Goal: Task Accomplishment & Management: Manage account settings

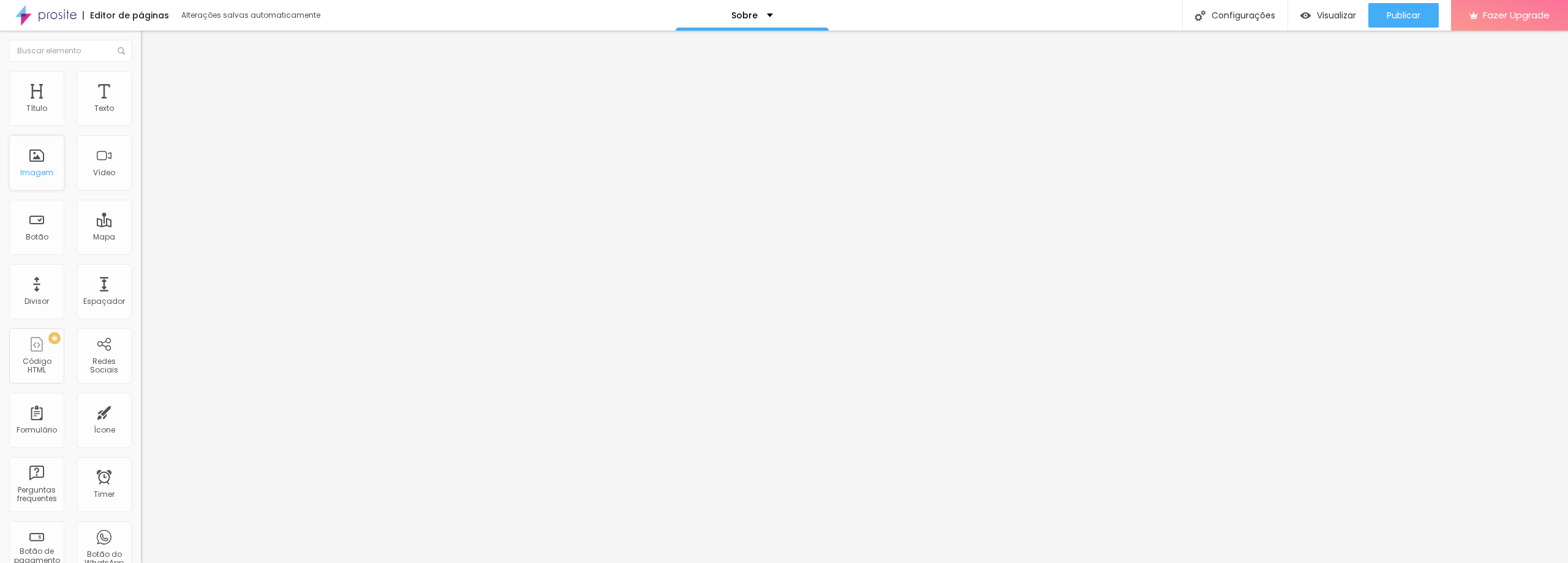
click at [40, 176] on div "Imagem" at bounding box center [37, 172] width 33 height 9
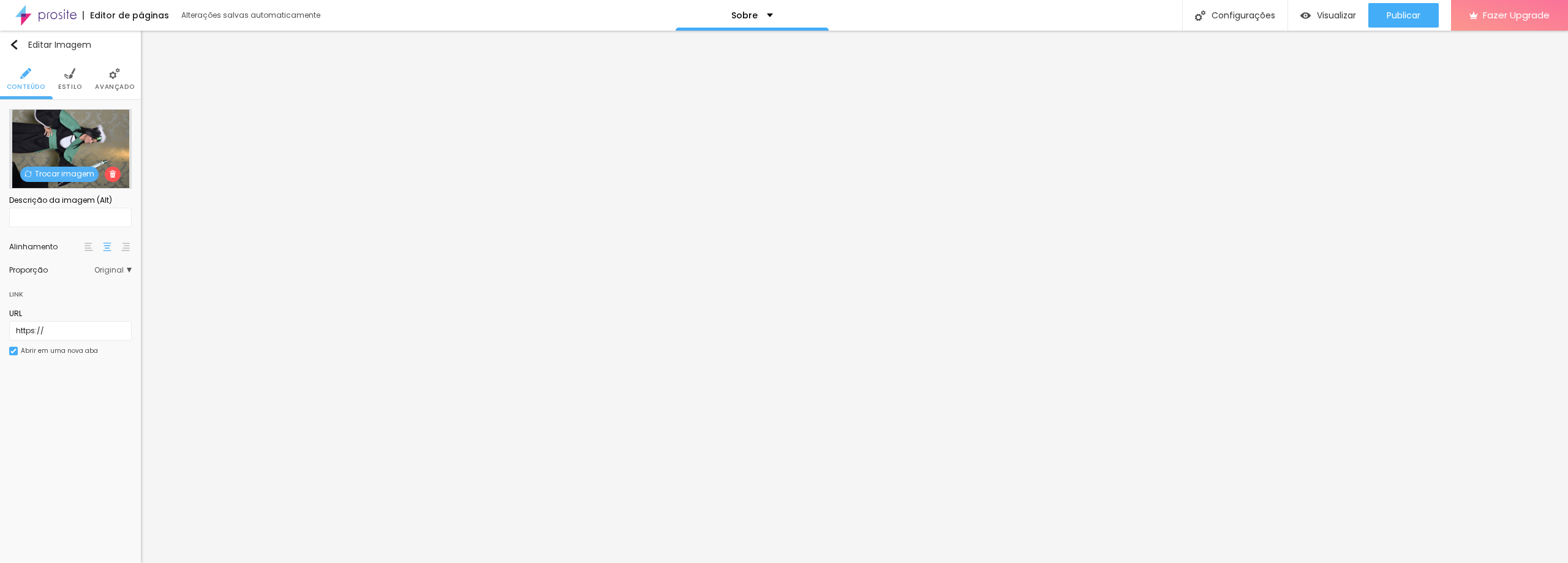
click at [61, 174] on span "Trocar imagem" at bounding box center [60, 173] width 79 height 15
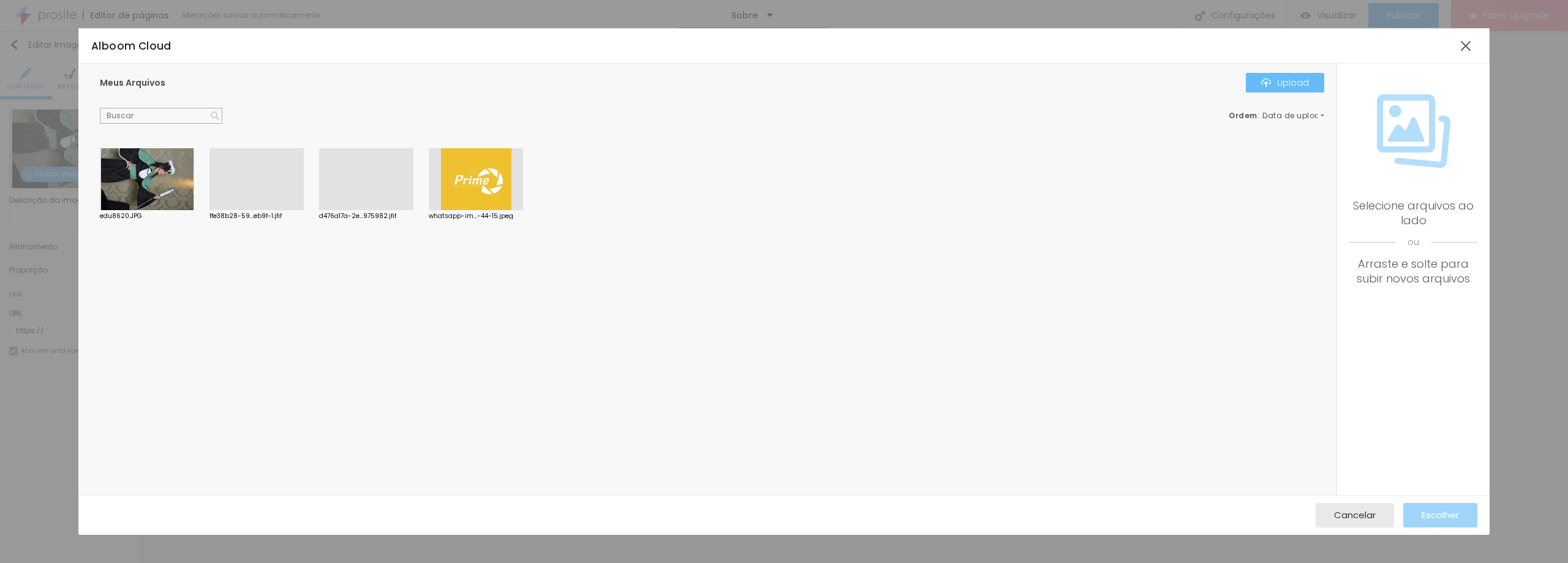
click at [1266, 73] on button "Upload" at bounding box center [1285, 82] width 79 height 19
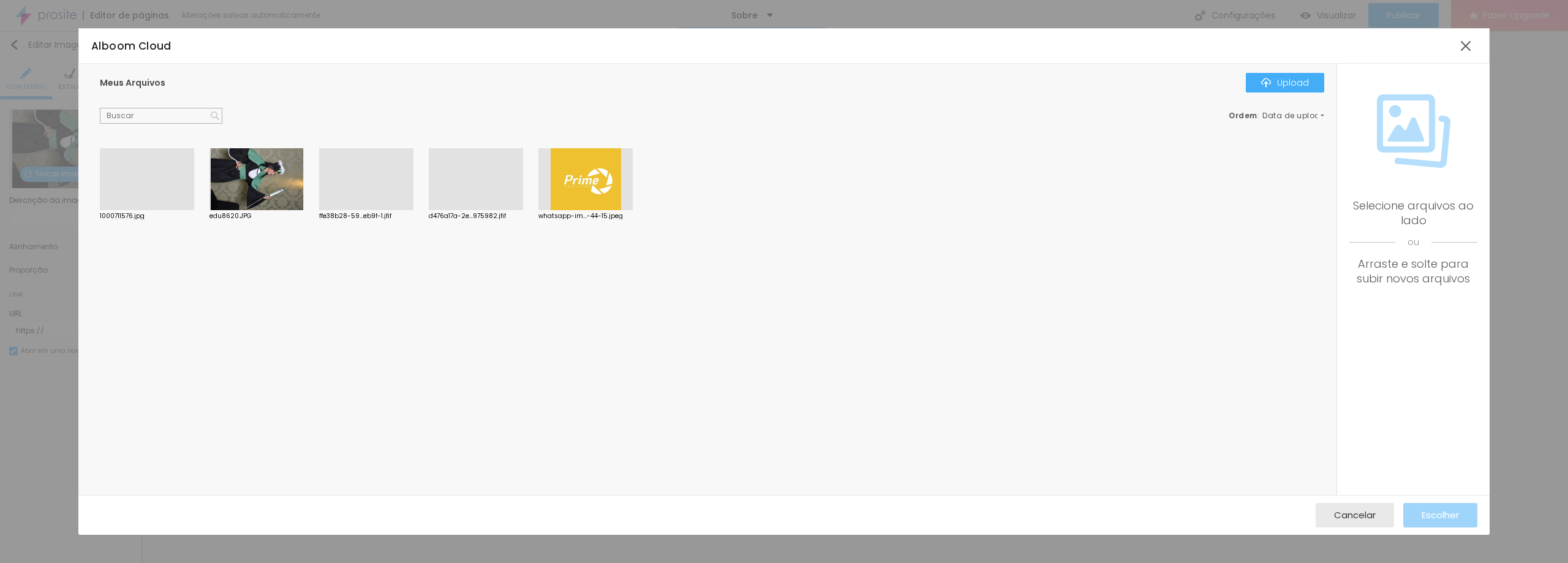
click at [123, 210] on div at bounding box center [147, 210] width 95 height 0
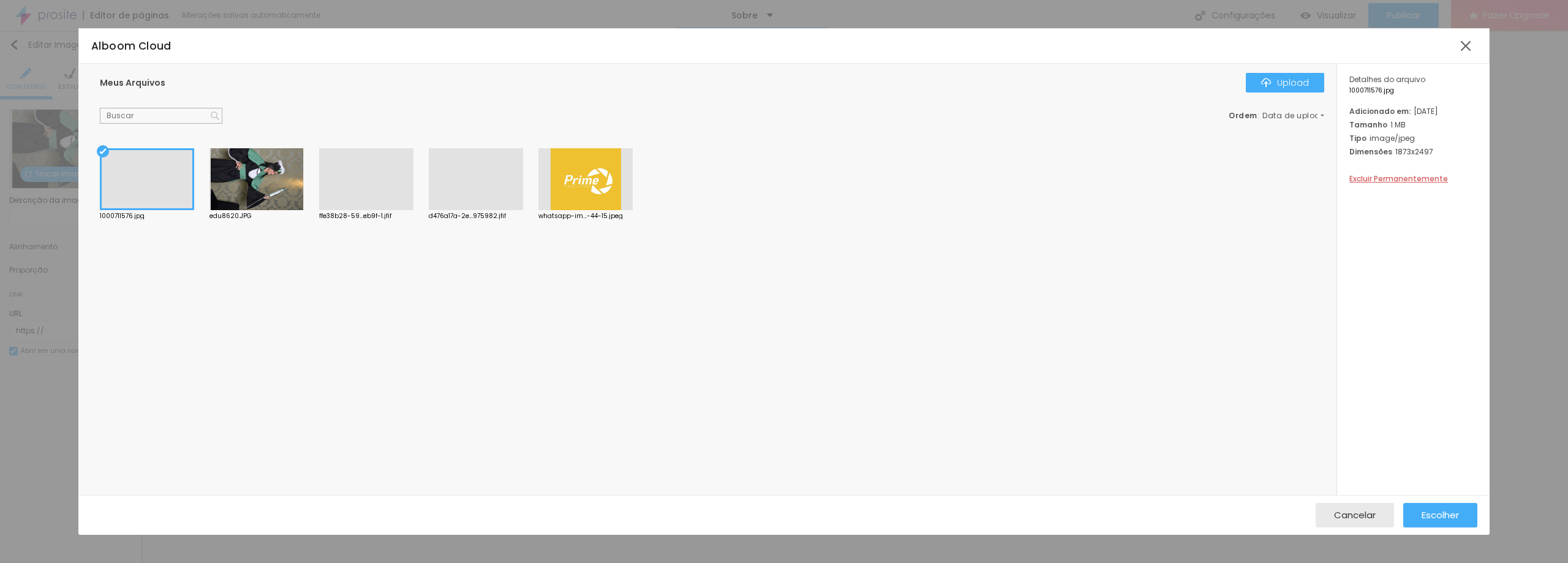
click at [142, 194] on div at bounding box center [147, 179] width 95 height 62
click at [142, 210] on div at bounding box center [147, 210] width 95 height 0
click at [142, 194] on div at bounding box center [147, 179] width 95 height 62
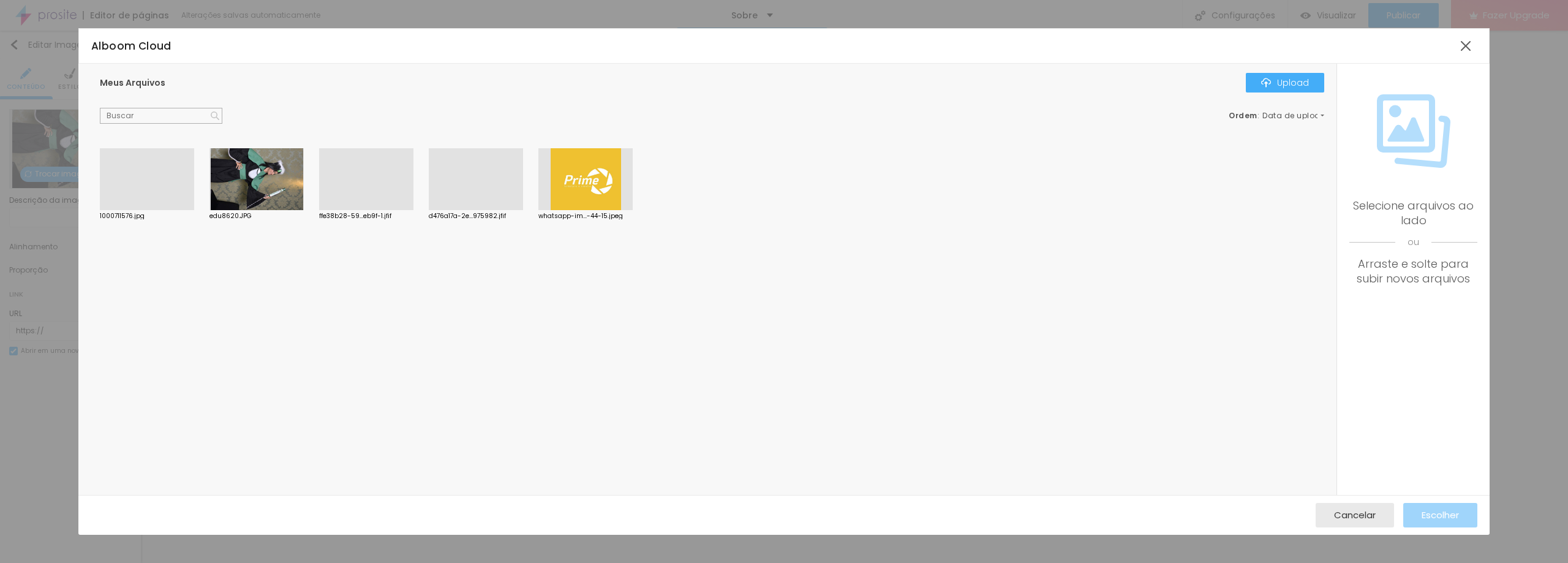
click at [169, 210] on div at bounding box center [147, 210] width 95 height 0
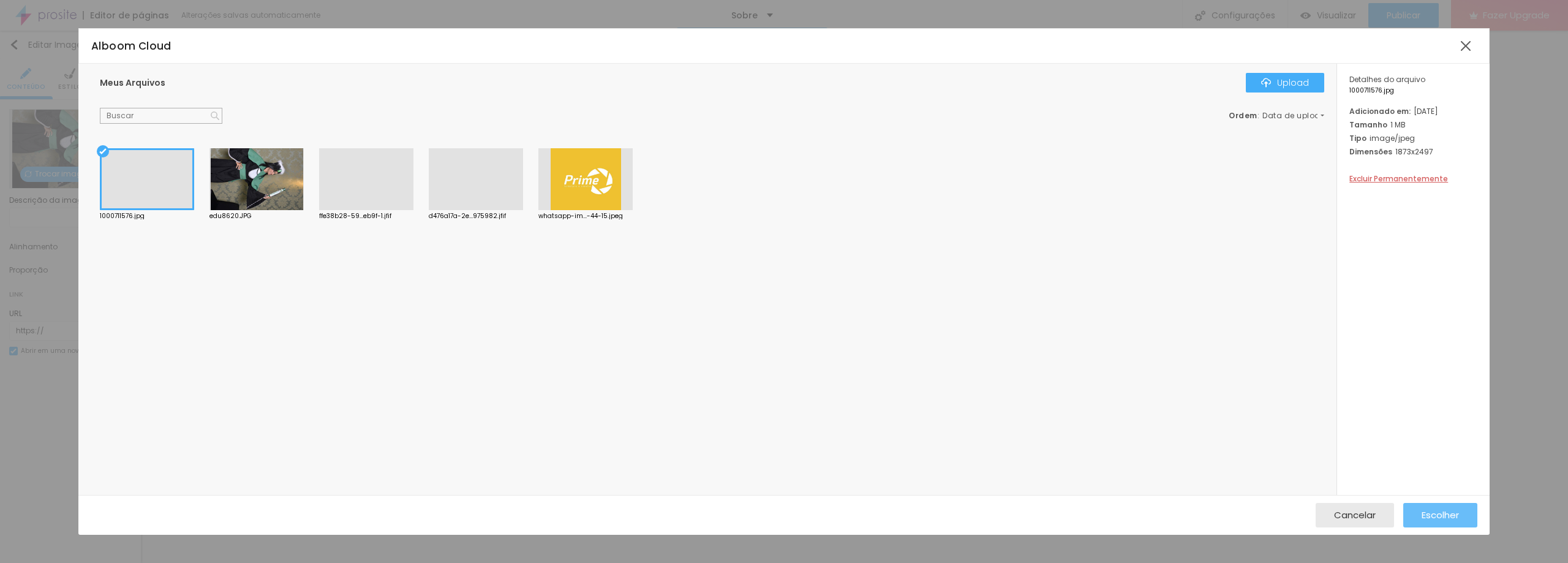
click at [1418, 511] on button "Escolher" at bounding box center [1440, 515] width 74 height 25
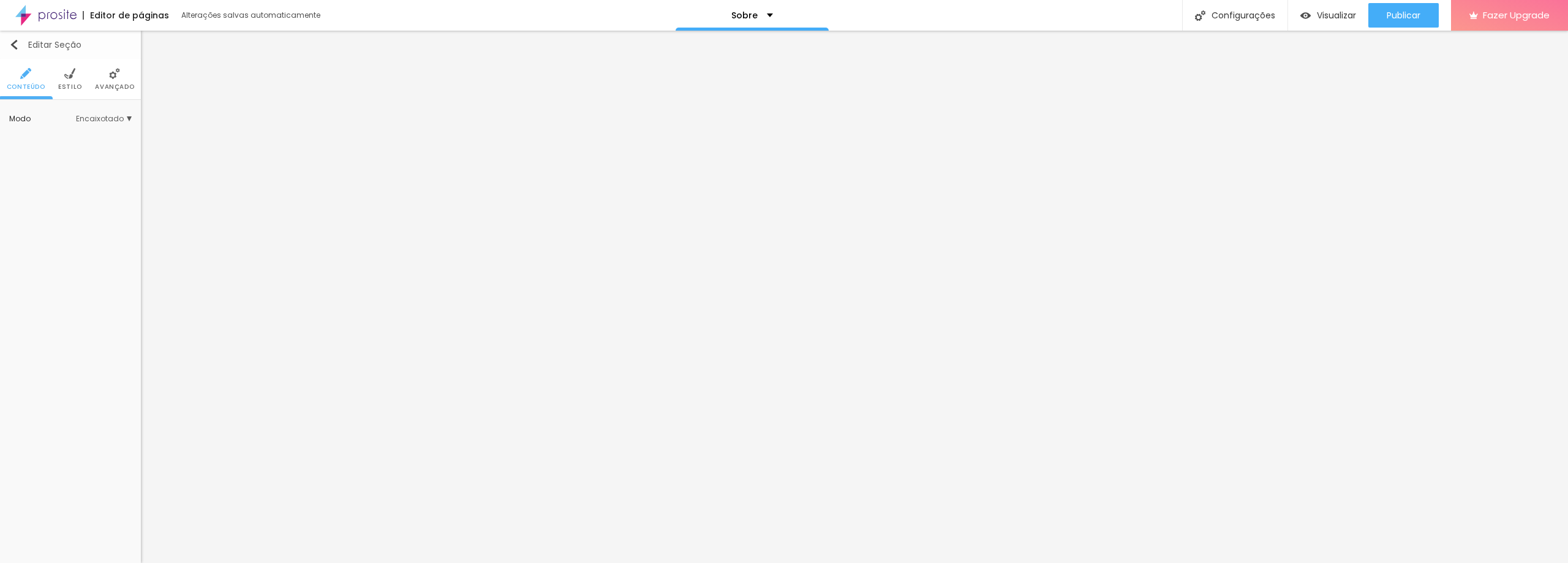
click at [15, 48] on img "button" at bounding box center [13, 44] width 10 height 10
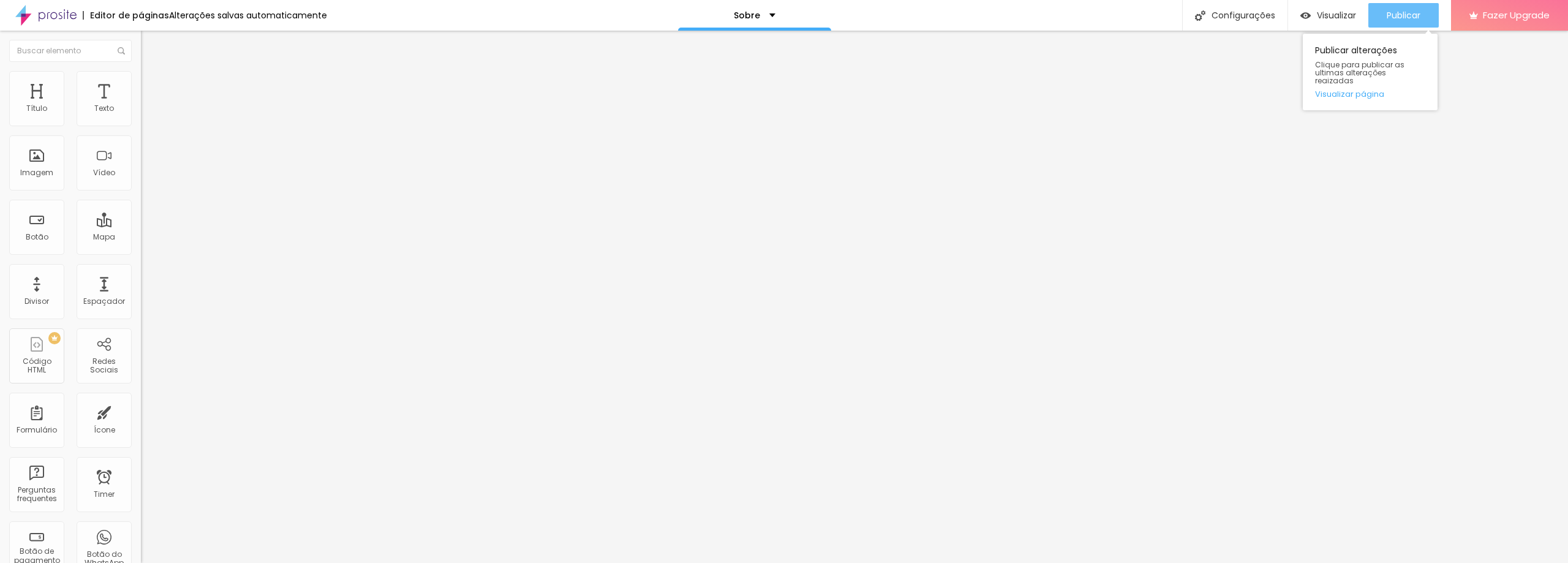
click at [1387, 18] on span "Publicar" at bounding box center [1403, 15] width 33 height 10
click at [1424, 20] on button "Publicar" at bounding box center [1403, 15] width 70 height 25
click at [150, 47] on img "button" at bounding box center [154, 44] width 10 height 10
